Goal: Task Accomplishment & Management: Use online tool/utility

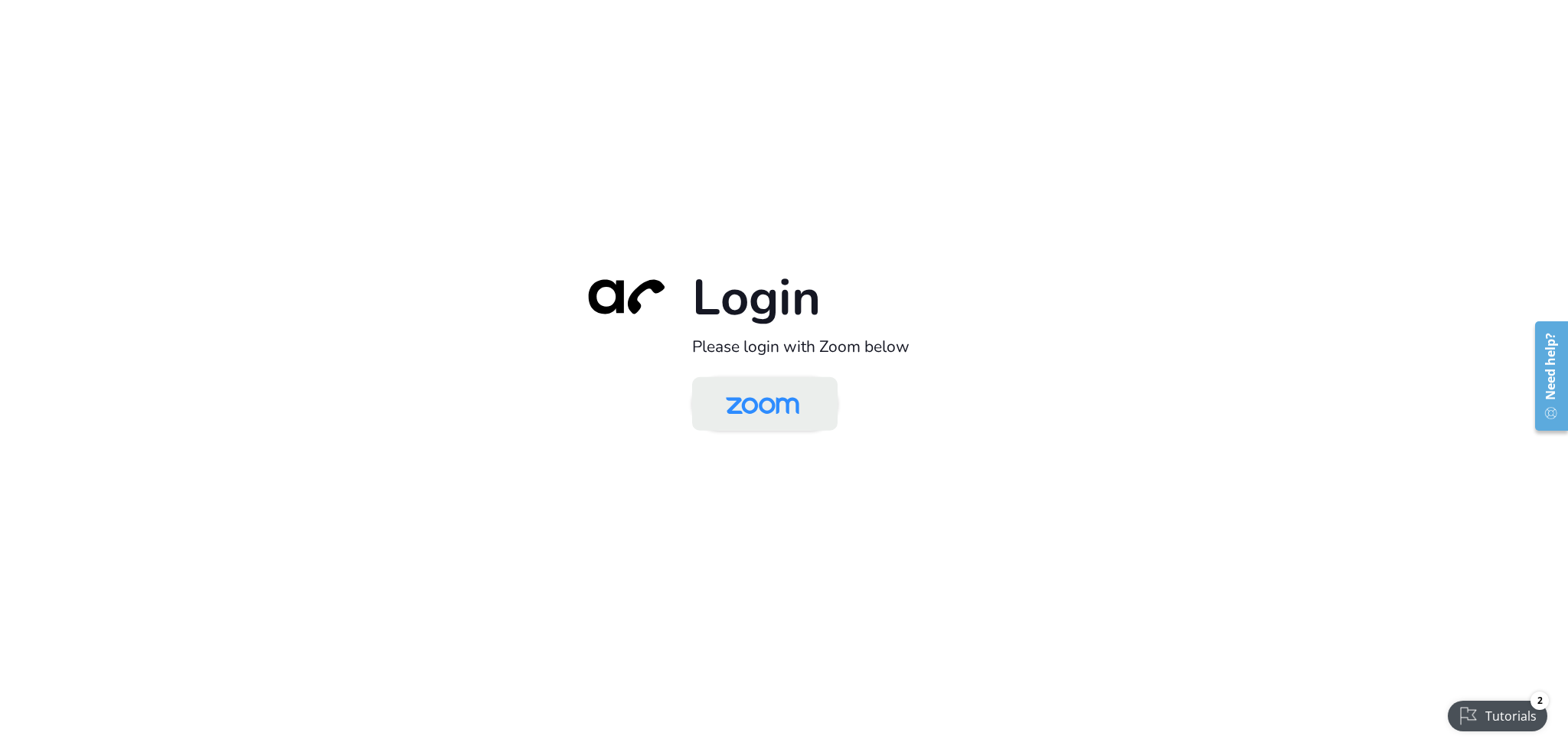
click at [769, 418] on img at bounding box center [762, 404] width 105 height 49
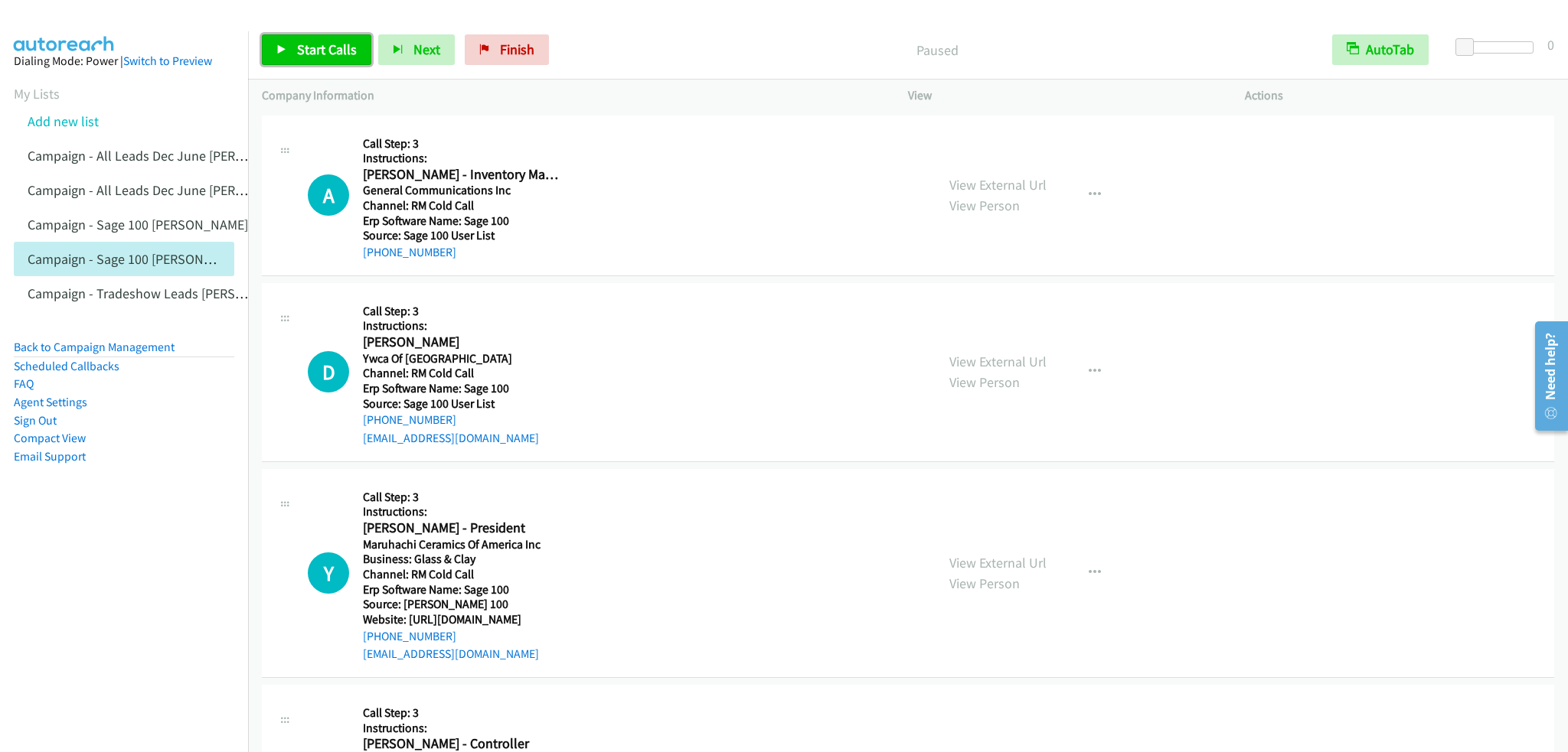
click at [315, 45] on span "Start Calls" at bounding box center [327, 49] width 60 height 18
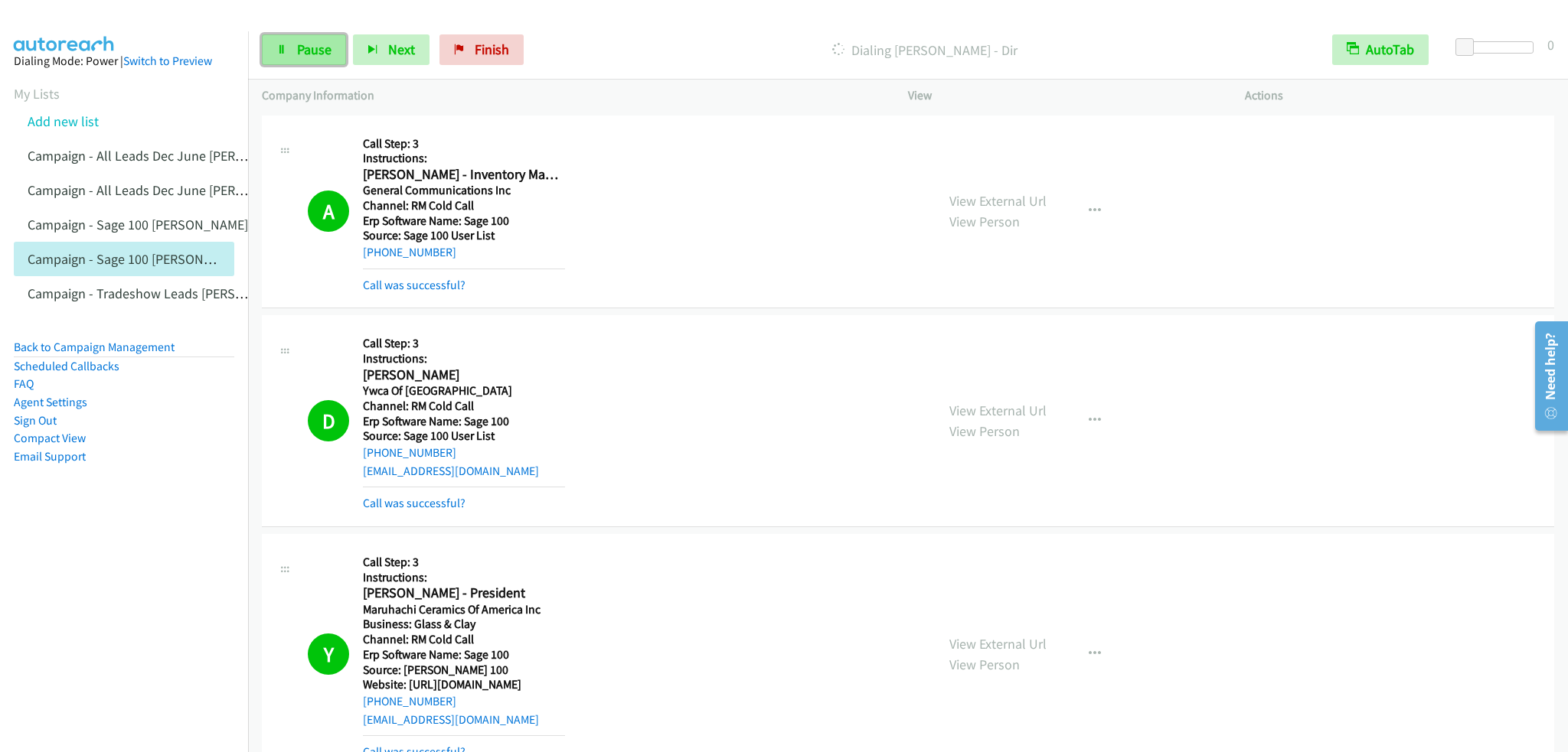
drag, startPoint x: 289, startPoint y: 50, endPoint x: 301, endPoint y: 42, distance: 14.4
click at [289, 50] on link "Pause" at bounding box center [304, 49] width 84 height 31
click at [337, 49] on span "Start Calls" at bounding box center [327, 49] width 60 height 18
